Goal: Information Seeking & Learning: Learn about a topic

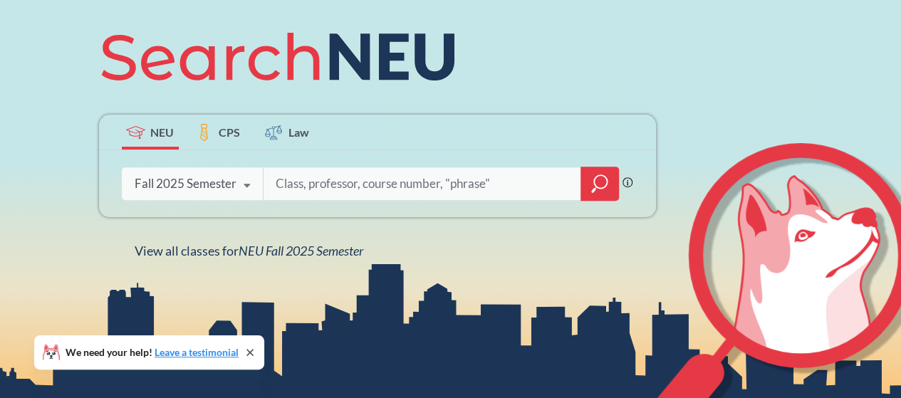
scroll to position [177, 0]
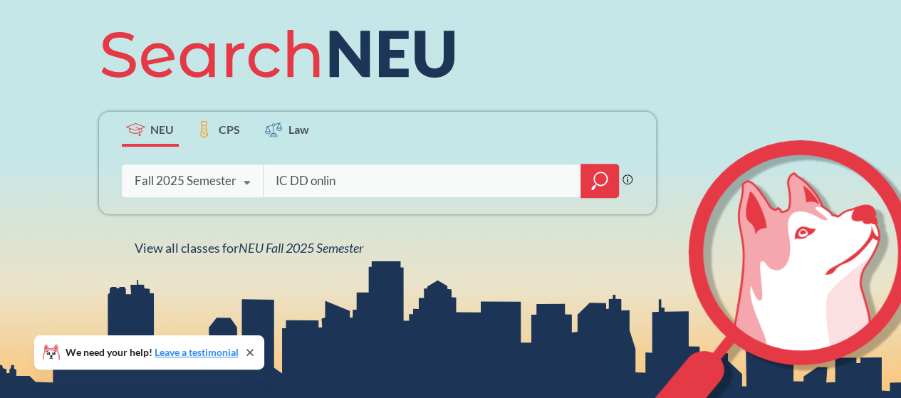
type input "IC DD online"
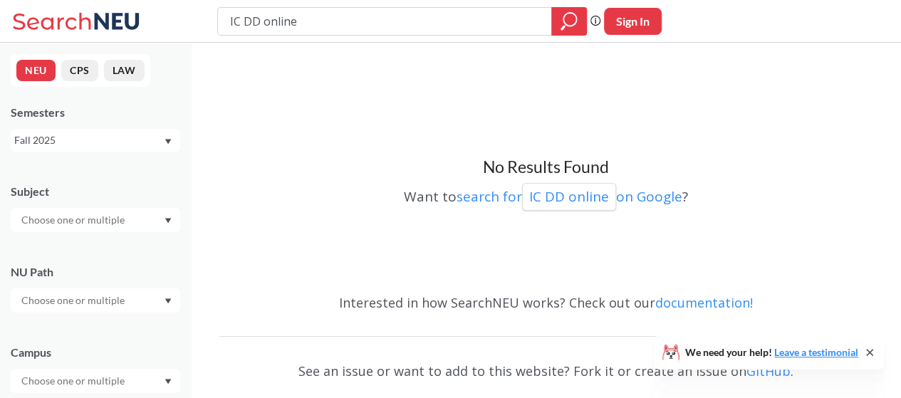
click at [93, 295] on input "text" at bounding box center [74, 300] width 120 height 17
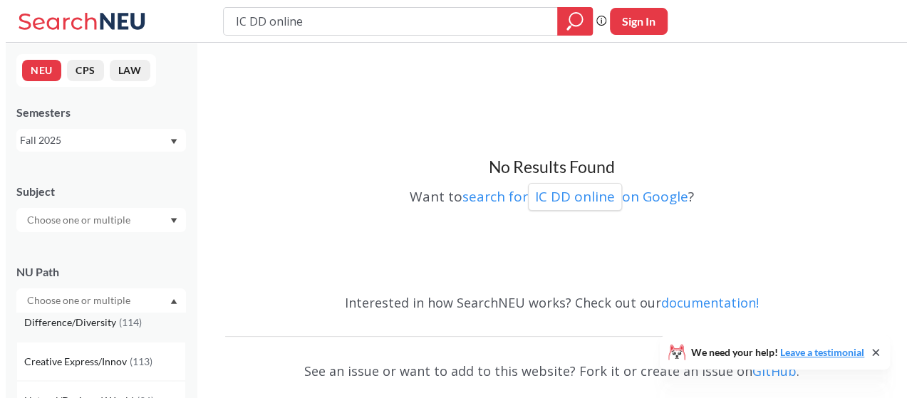
scroll to position [128, 0]
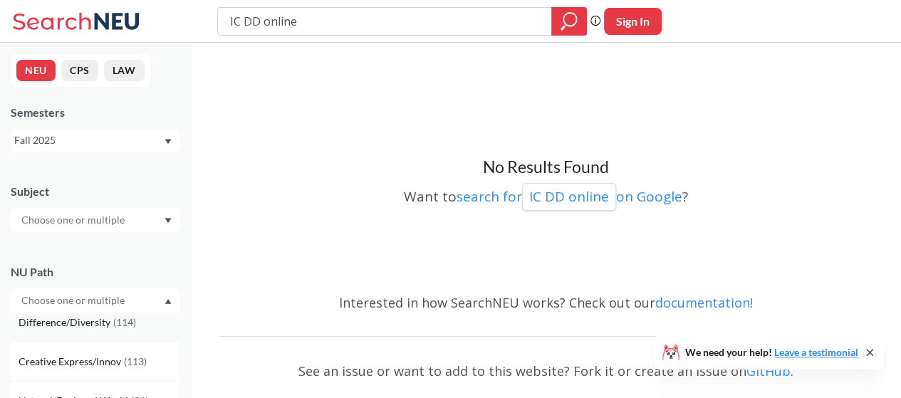
click at [83, 318] on span "Difference/Diversity" at bounding box center [66, 323] width 95 height 16
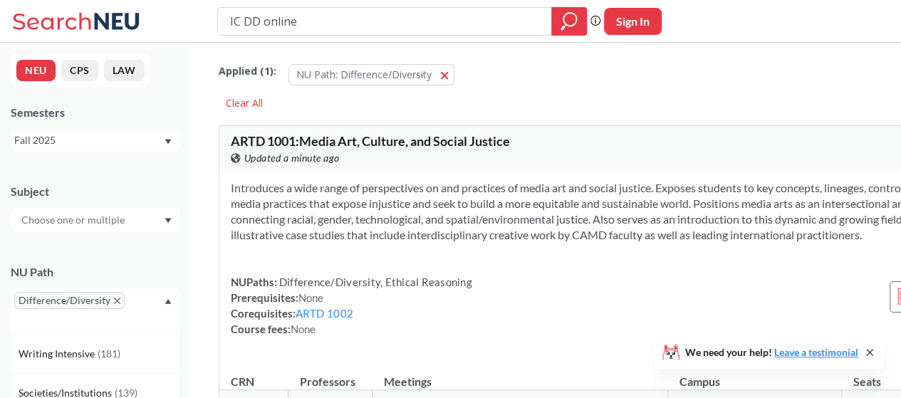
click at [145, 299] on div "Difference/Diversity" at bounding box center [96, 312] width 170 height 46
click at [132, 303] on div "Difference/Diversity" at bounding box center [96, 312] width 170 height 46
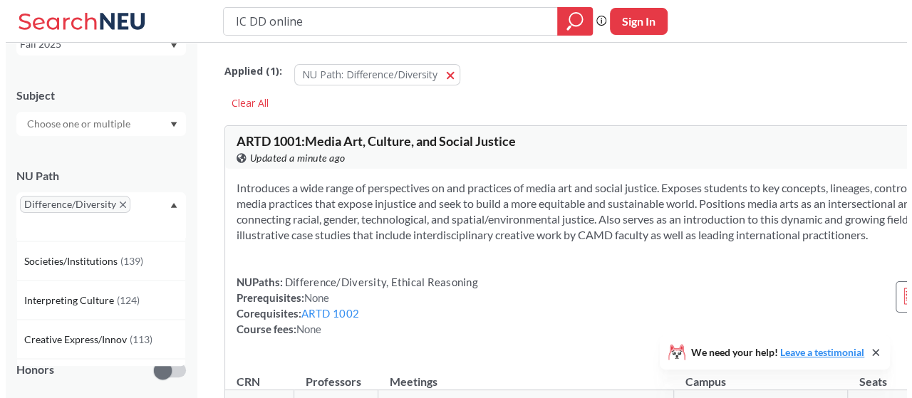
scroll to position [34, 0]
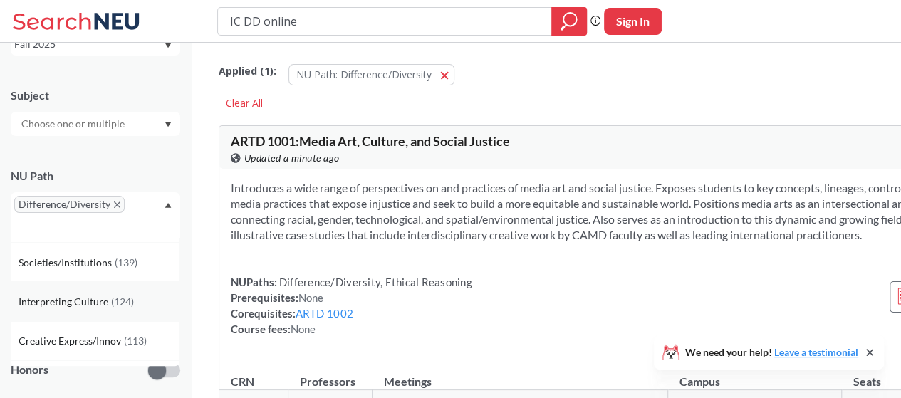
click at [119, 306] on span "( 124 )" at bounding box center [122, 302] width 23 height 12
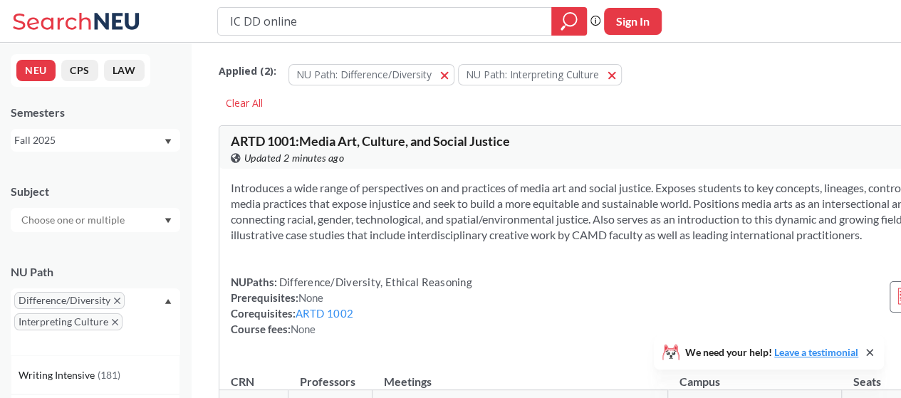
click at [86, 224] on input "text" at bounding box center [74, 220] width 120 height 17
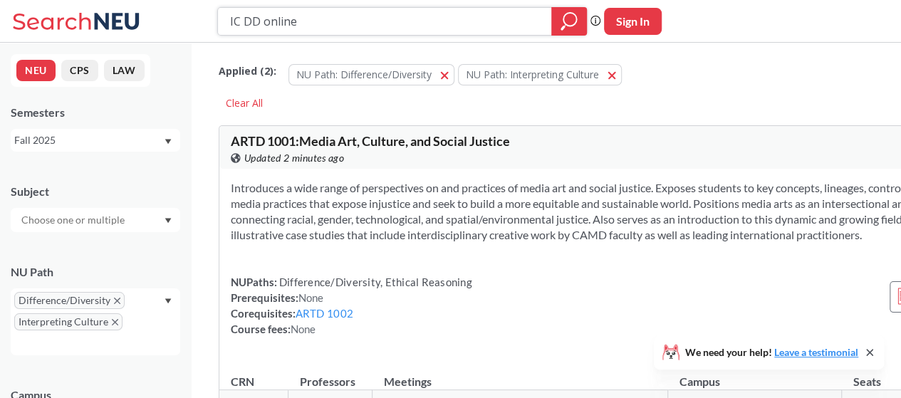
click at [467, 19] on input "IC DD online" at bounding box center [385, 21] width 313 height 24
click at [774, 63] on div "Applied ( 2 ): NU Path: Difference/Diversity Difference/Diversity NU Path: Inte…" at bounding box center [642, 71] width 847 height 43
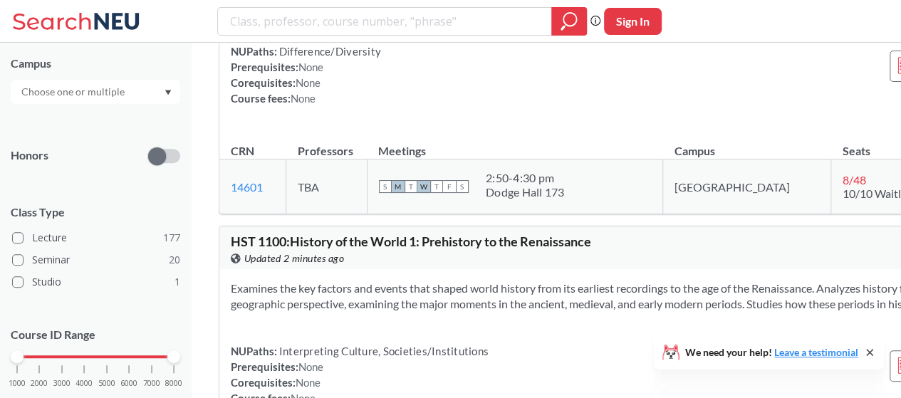
scroll to position [339, 0]
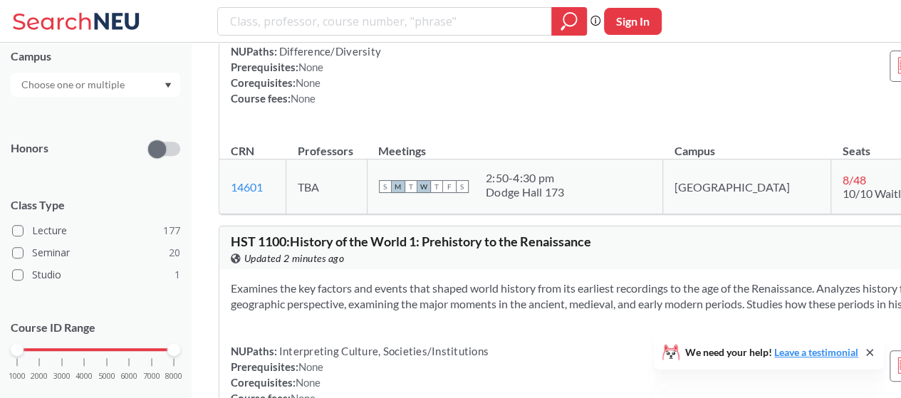
click at [122, 77] on input "text" at bounding box center [74, 84] width 120 height 17
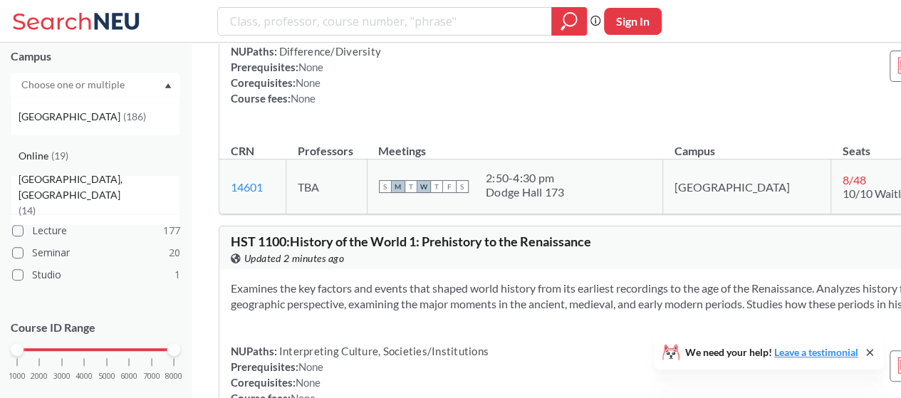
click at [77, 151] on div "Online ( 19 )" at bounding box center [99, 156] width 161 height 16
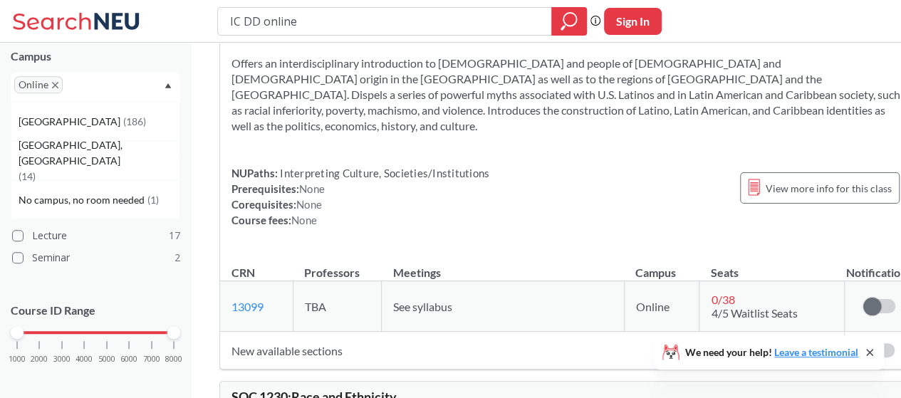
scroll to position [1873, 0]
